Goal: Entertainment & Leisure: Consume media (video, audio)

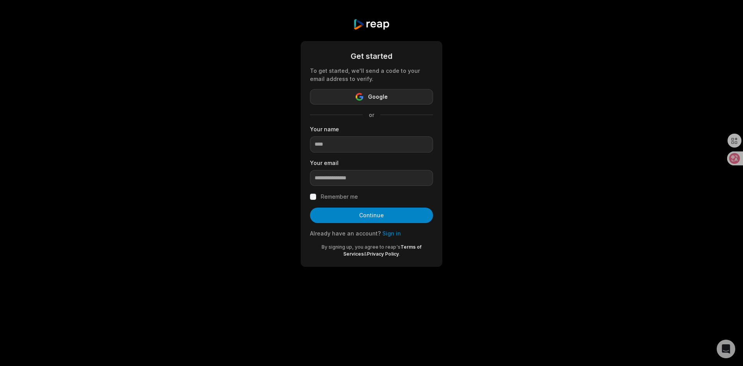
click at [396, 97] on button "Google" at bounding box center [371, 96] width 123 height 15
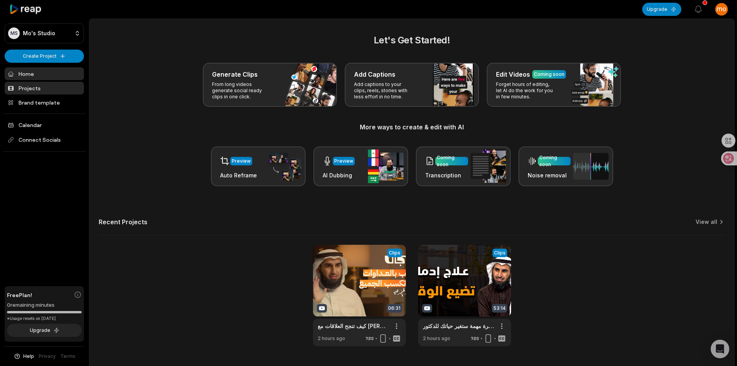
click at [22, 87] on link "Projects" at bounding box center [44, 88] width 79 height 13
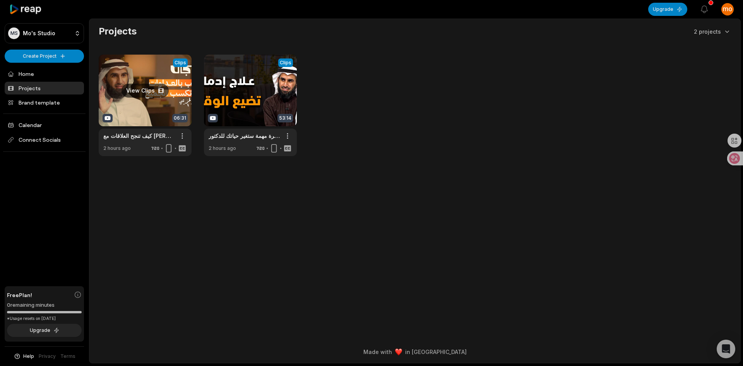
click at [151, 106] on link at bounding box center [145, 105] width 93 height 101
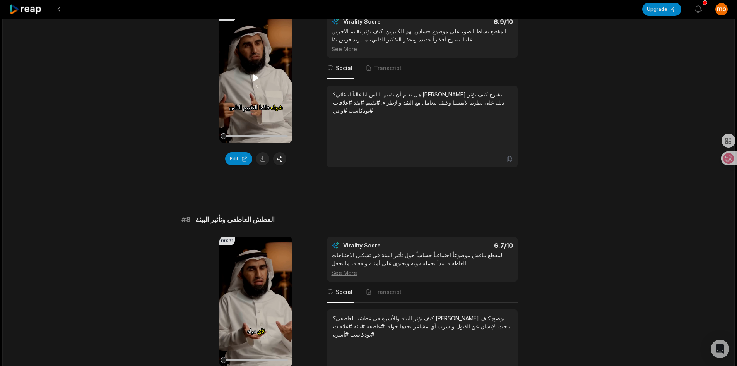
scroll to position [1527, 0]
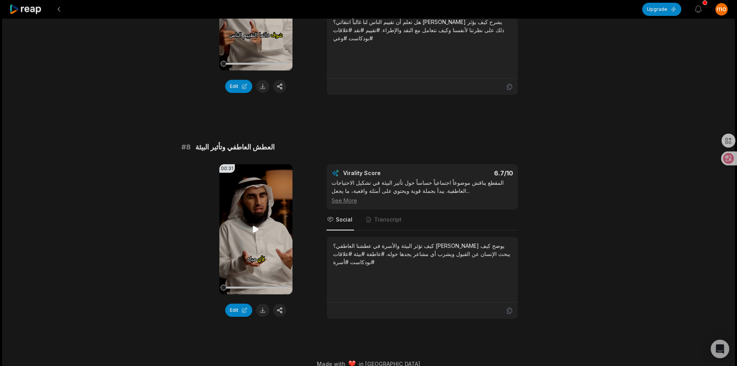
click at [251, 224] on icon at bounding box center [255, 228] width 9 height 9
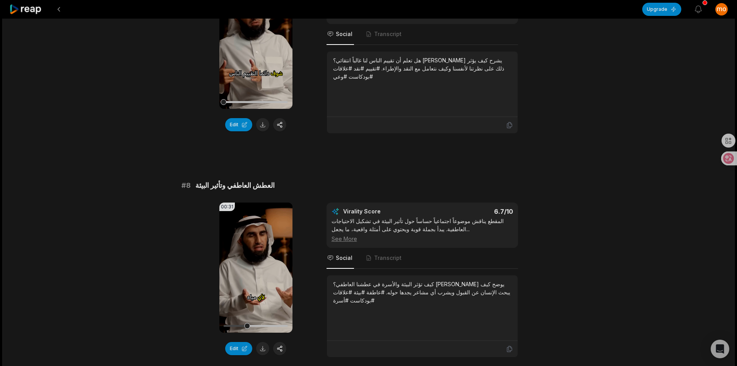
scroll to position [1411, 0]
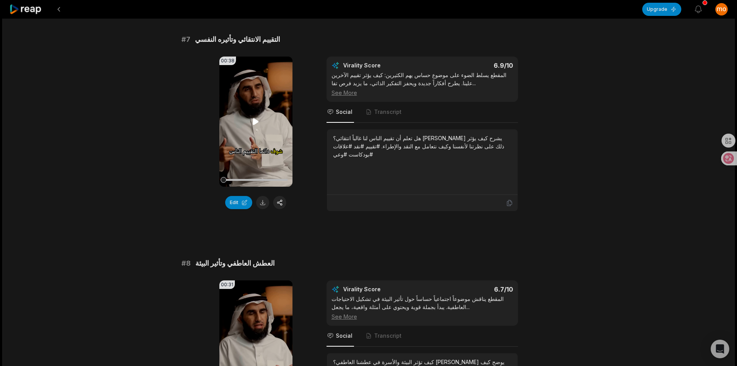
click at [254, 125] on video "Your browser does not support mp4 format." at bounding box center [255, 121] width 73 height 130
click at [252, 117] on icon at bounding box center [255, 121] width 9 height 9
click at [255, 117] on icon at bounding box center [255, 121] width 9 height 9
click at [255, 118] on icon at bounding box center [256, 121] width 6 height 7
click at [265, 131] on video "Your browser does not support mp4 format." at bounding box center [255, 121] width 73 height 130
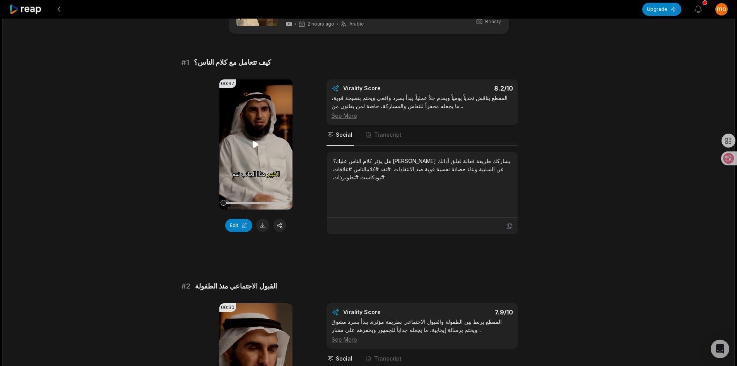
scroll to position [0, 0]
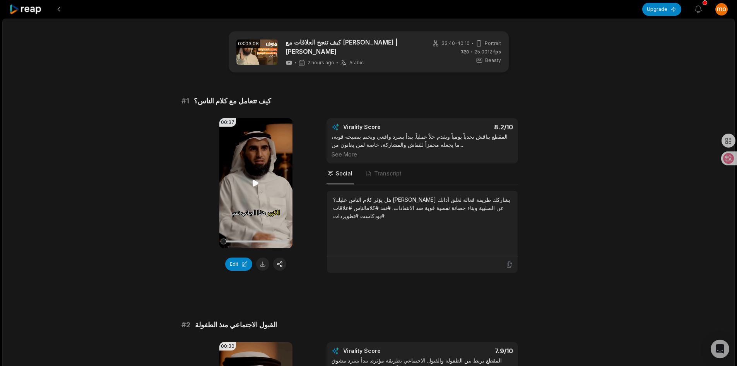
click at [249, 179] on video "Your browser does not support mp4 format." at bounding box center [255, 183] width 73 height 130
click at [261, 181] on video "Your browser does not support mp4 format." at bounding box center [255, 183] width 73 height 130
click at [244, 180] on video "Your browser does not support mp4 format." at bounding box center [255, 183] width 73 height 130
